Goal: Task Accomplishment & Management: Use online tool/utility

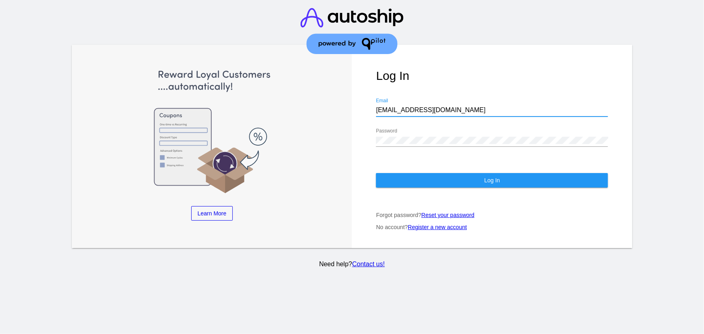
click at [424, 106] on input "[EMAIL_ADDRESS][DOMAIN_NAME]" at bounding box center [492, 109] width 232 height 7
type input "[EMAIL_ADDRESS][DOMAIN_NAME]"
click at [436, 173] on button "Log In" at bounding box center [492, 180] width 232 height 15
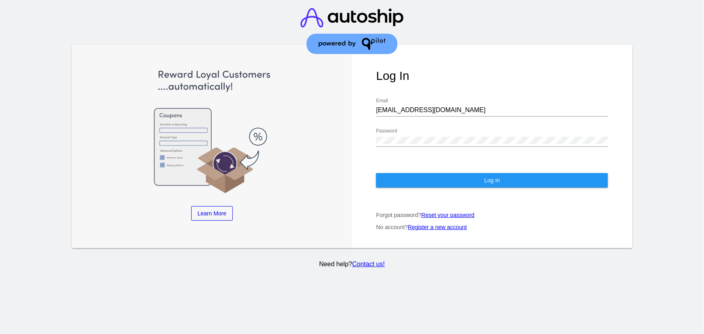
click at [547, 137] on div "Password" at bounding box center [492, 138] width 232 height 18
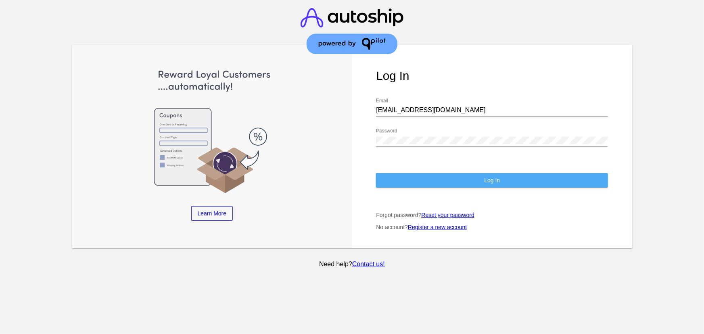
click at [428, 173] on button "Log In" at bounding box center [492, 180] width 232 height 15
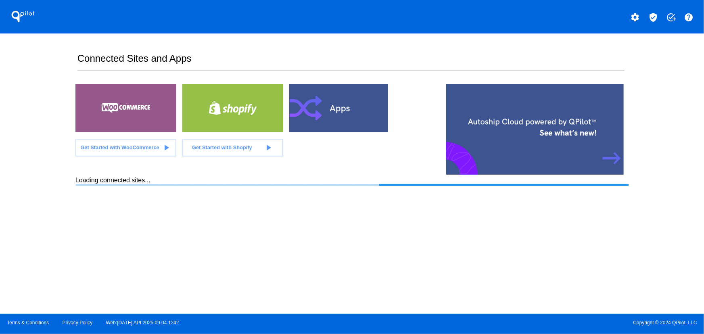
click at [653, 15] on mat-icon "verified_user" at bounding box center [653, 18] width 10 height 10
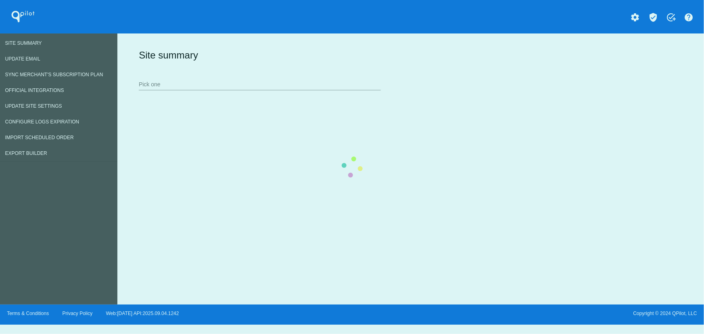
click at [152, 74] on div "Site summary Pick one" at bounding box center [409, 70] width 544 height 56
click at [166, 86] on div "Site summary Pick one" at bounding box center [409, 70] width 544 height 56
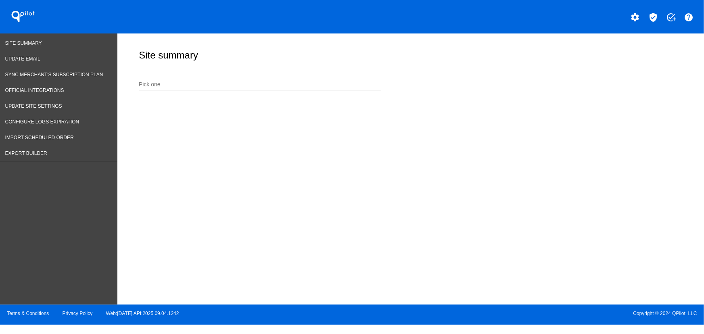
click at [181, 86] on input "Pick one" at bounding box center [260, 84] width 242 height 6
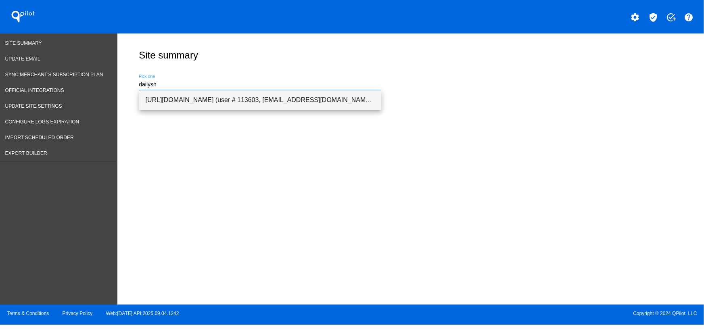
click at [210, 100] on span "[URL][DOMAIN_NAME] (user # 113603, [EMAIL_ADDRESS][DOMAIN_NAME]) - Production" at bounding box center [260, 99] width 229 height 19
type input "[URL][DOMAIN_NAME] (user # 113603, [EMAIL_ADDRESS][DOMAIN_NAME]) - Production"
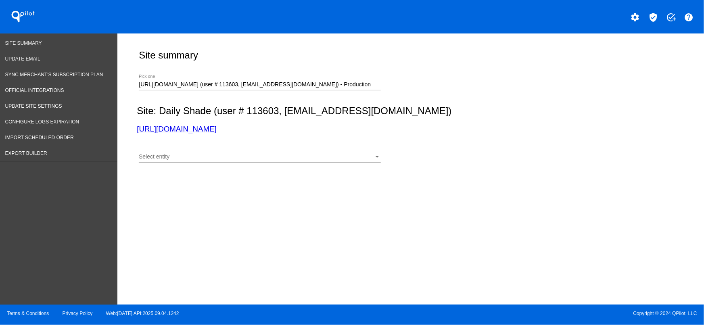
drag, startPoint x: 240, startPoint y: 131, endPoint x: 123, endPoint y: 127, distance: 117.4
click at [123, 127] on div "Site summary [URL][DOMAIN_NAME] (user # 113603, [EMAIL_ADDRESS][DOMAIN_NAME]) -…" at bounding box center [410, 166] width 587 height 267
copy link "[URL][DOMAIN_NAME]"
click at [177, 156] on div "Select entity" at bounding box center [256, 157] width 235 height 6
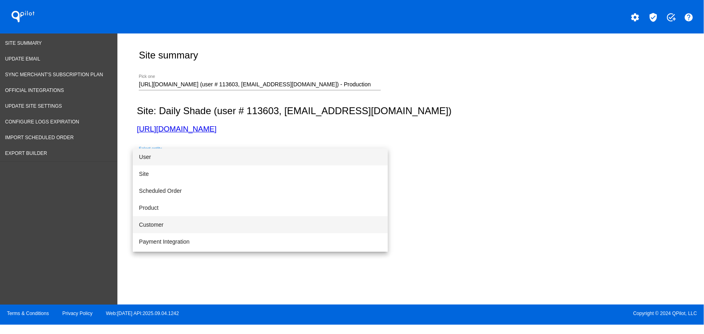
click at [153, 222] on span "Customer" at bounding box center [260, 224] width 242 height 17
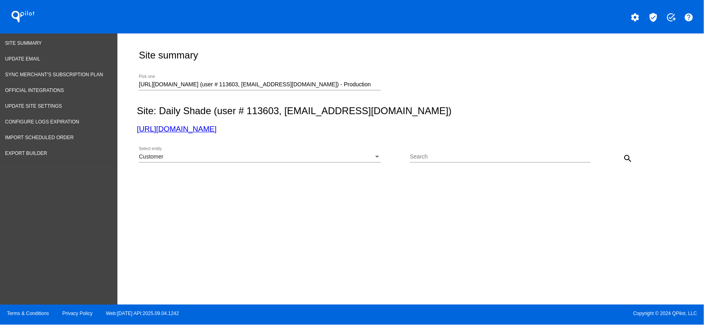
drag, startPoint x: 458, startPoint y: 142, endPoint x: 454, endPoint y: 153, distance: 11.6
click at [457, 144] on div "Customer Select entity Search search" at bounding box center [409, 155] width 544 height 29
click at [454, 153] on div "Search" at bounding box center [500, 155] width 181 height 16
paste input "[PERSON_NAME][EMAIL_ADDRESS][DOMAIN_NAME]"
type input "[PERSON_NAME][EMAIL_ADDRESS][DOMAIN_NAME]"
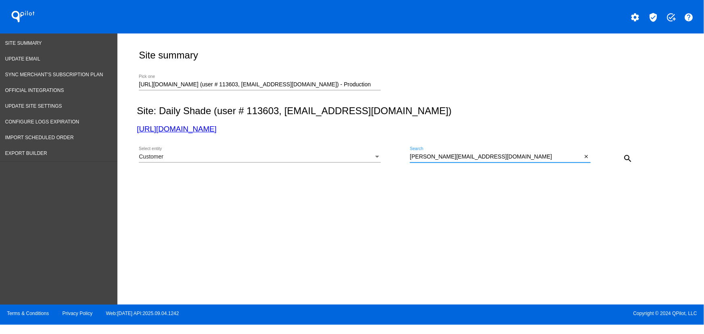
drag, startPoint x: 641, startPoint y: 160, endPoint x: 632, endPoint y: 157, distance: 8.9
click at [637, 159] on div "Customer Select entity [PERSON_NAME][EMAIL_ADDRESS][DOMAIN_NAME] Search close s…" at bounding box center [409, 155] width 544 height 29
click at [632, 157] on mat-icon "search" at bounding box center [628, 159] width 10 height 10
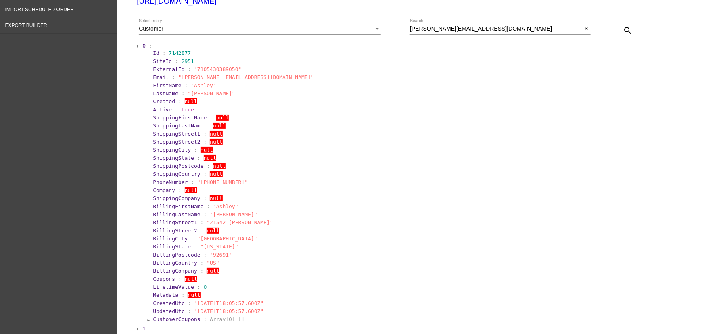
scroll to position [125, 0]
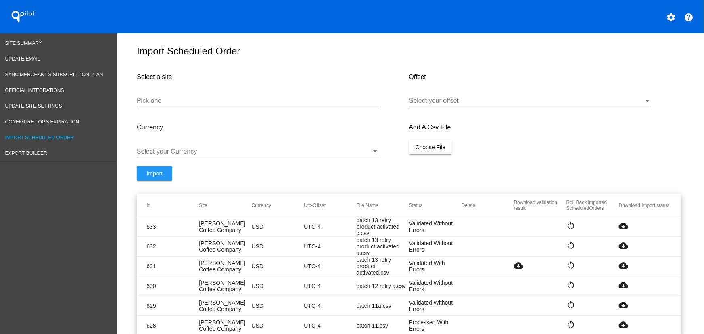
click at [260, 104] on input "Pick one" at bounding box center [258, 100] width 242 height 7
paste input "https://www.dailyshade.com"
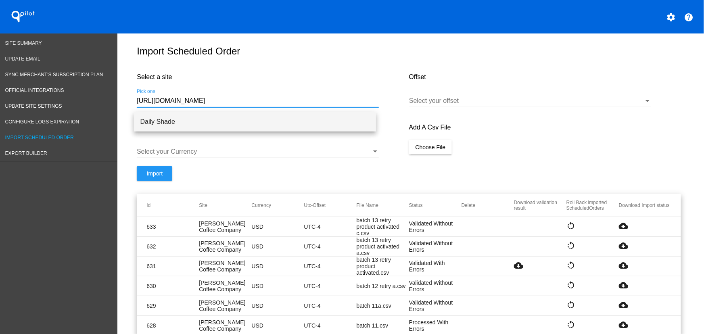
click at [193, 119] on span "Daily Shade" at bounding box center [254, 121] width 229 height 19
type input "Daily Shade"
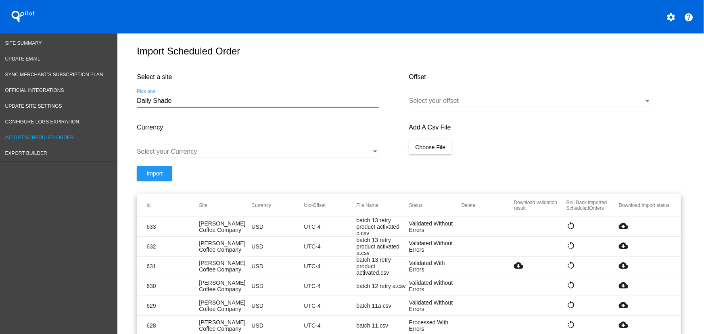
click at [422, 104] on div at bounding box center [526, 100] width 235 height 7
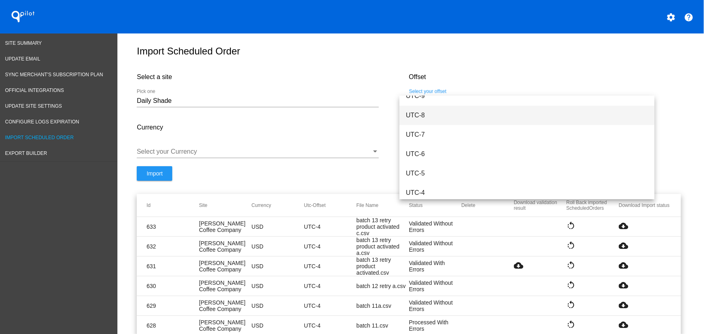
scroll to position [69, 0]
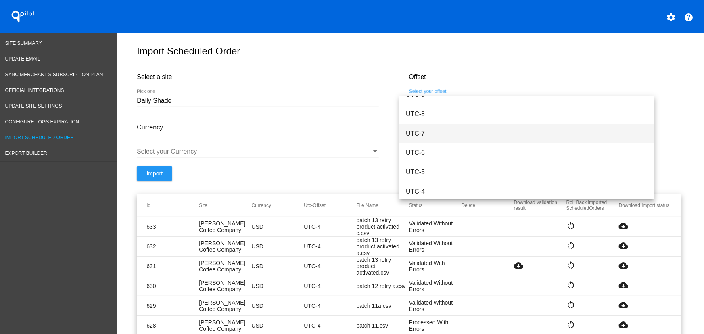
click at [425, 132] on span "UTC-7" at bounding box center [527, 133] width 242 height 19
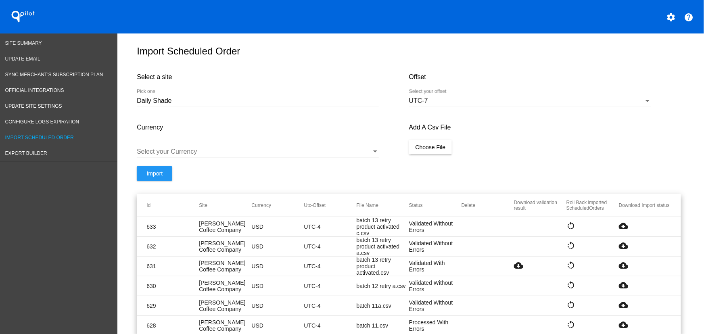
click at [230, 158] on div "Select your Currency" at bounding box center [258, 149] width 242 height 18
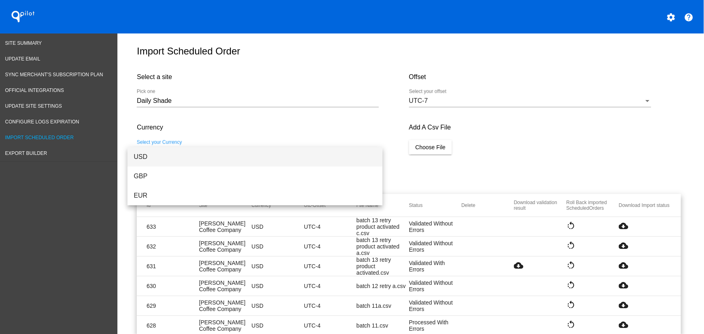
click at [185, 153] on span "USD" at bounding box center [255, 156] width 242 height 19
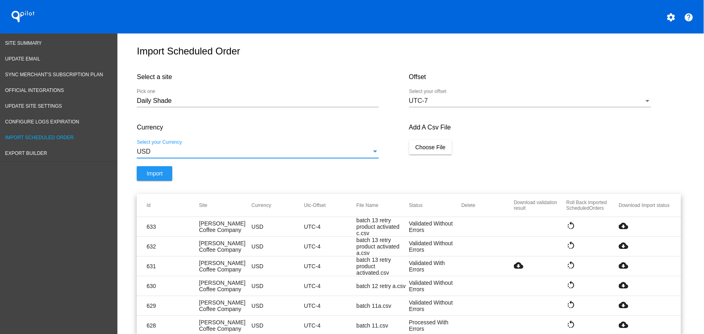
click at [419, 150] on span "Choose File" at bounding box center [430, 147] width 30 height 6
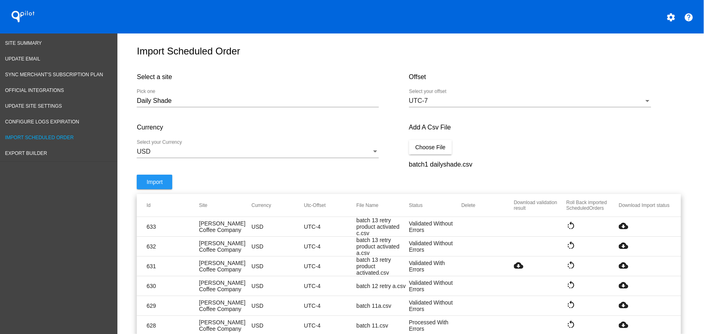
click at [146, 185] on span "Import" at bounding box center [154, 182] width 16 height 6
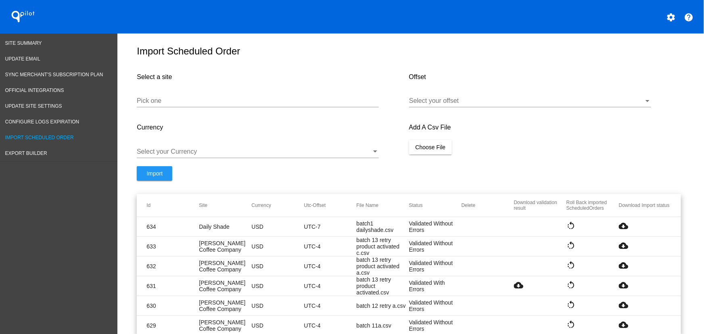
click at [621, 226] on mat-icon "cloud_download" at bounding box center [624, 226] width 10 height 10
click at [241, 104] on input "Pick one" at bounding box center [258, 100] width 242 height 7
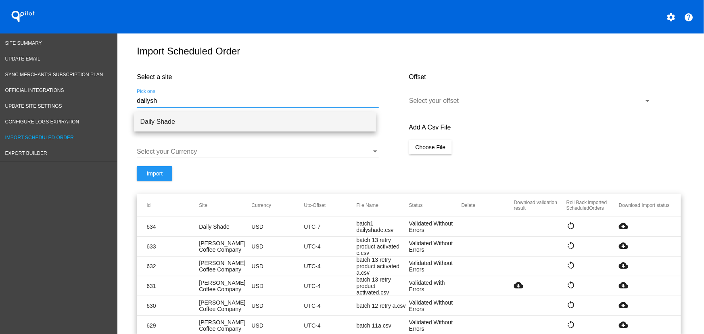
click at [232, 113] on span "Daily Shade" at bounding box center [254, 121] width 229 height 19
type input "Daily Shade"
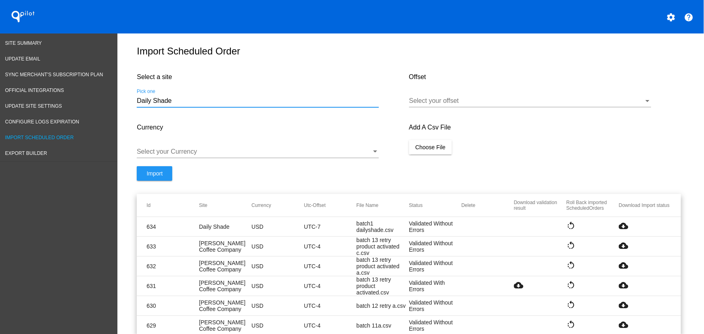
click at [508, 104] on div at bounding box center [526, 100] width 235 height 7
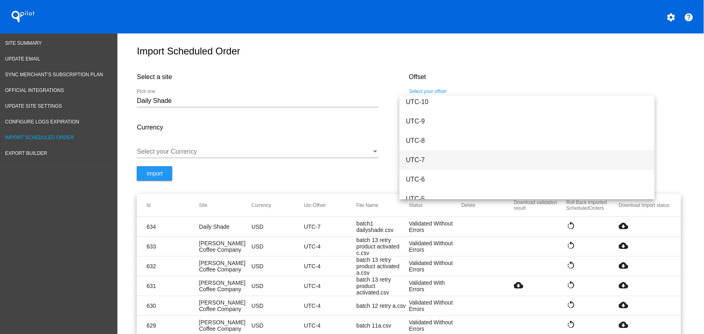
scroll to position [43, 0]
click at [447, 161] on span "UTC-7" at bounding box center [527, 159] width 242 height 19
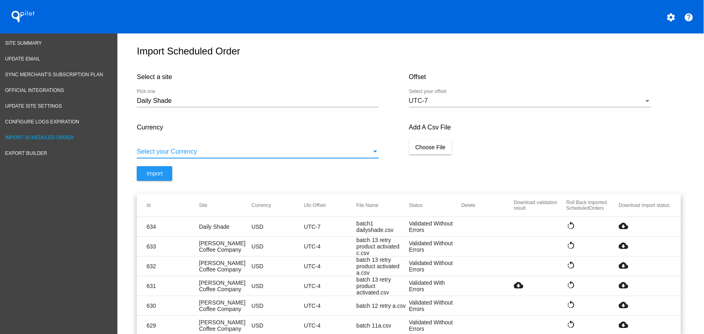
click at [258, 154] on div at bounding box center [254, 151] width 235 height 7
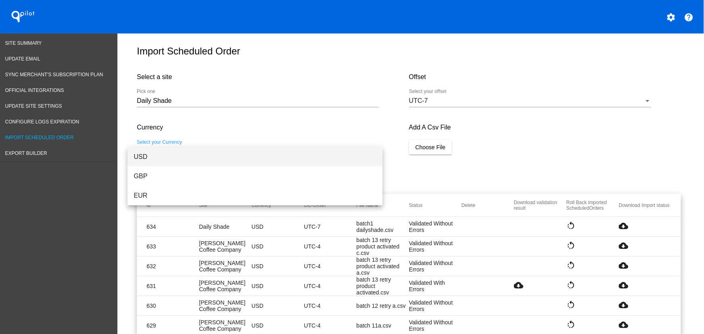
click at [193, 150] on span "USD" at bounding box center [255, 156] width 242 height 19
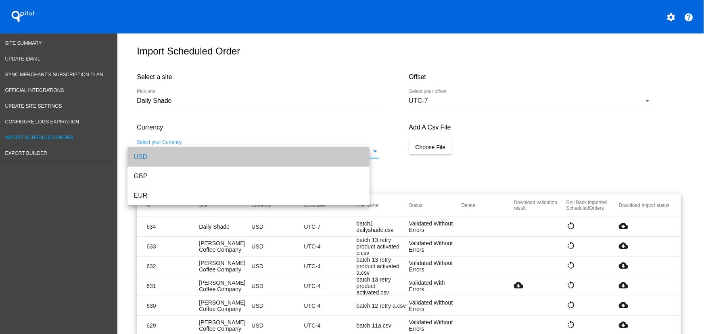
click at [447, 154] on button "Choose File" at bounding box center [430, 147] width 43 height 15
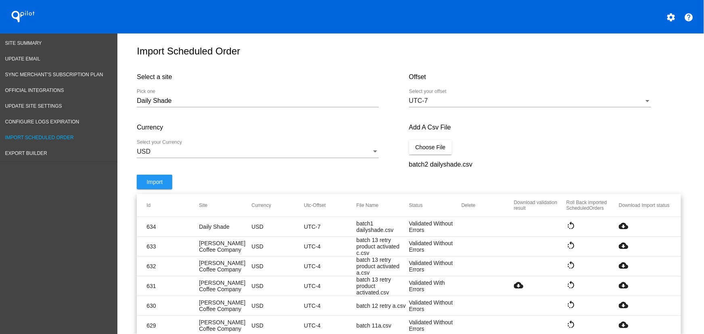
click at [153, 189] on button "Import" at bounding box center [154, 182] width 35 height 15
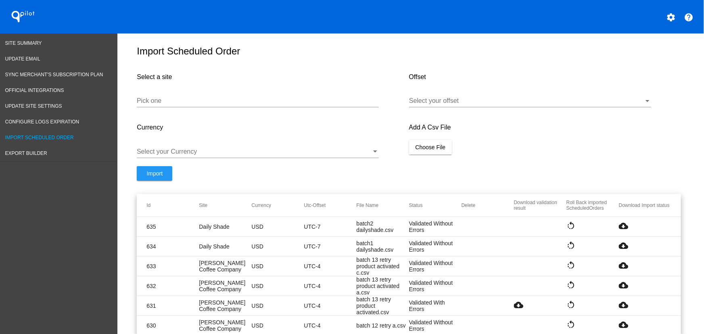
click at [622, 228] on mat-icon "cloud_download" at bounding box center [624, 226] width 10 height 10
